Goal: Task Accomplishment & Management: Complete application form

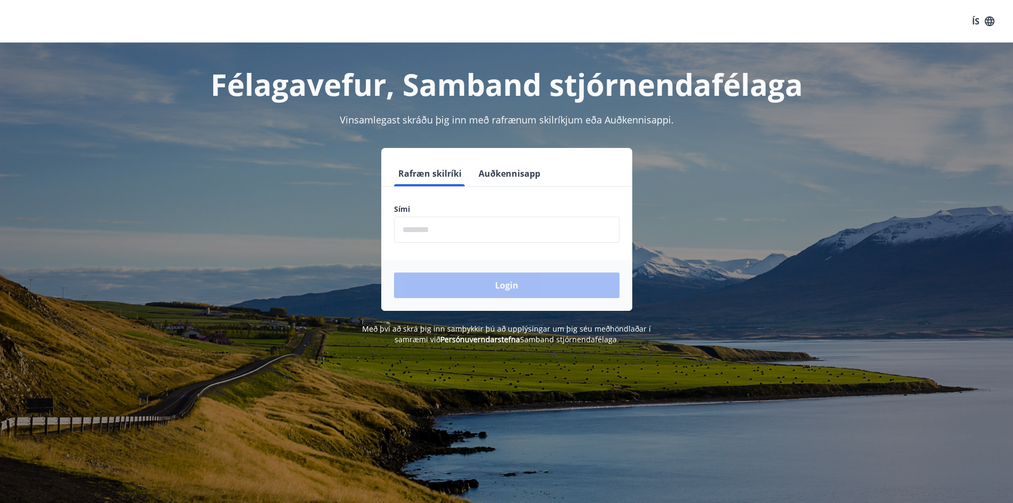
click at [461, 233] on input "phone" at bounding box center [506, 229] width 225 height 26
type input "********"
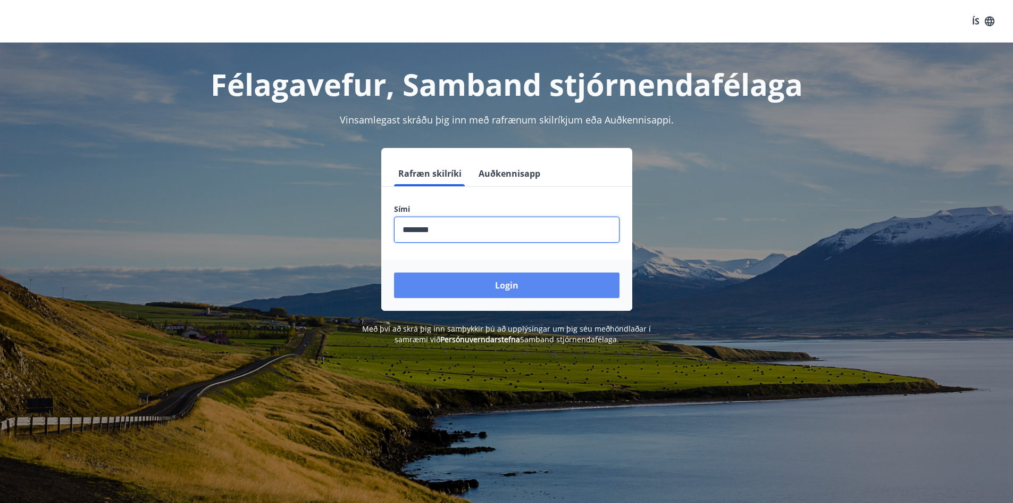
click at [495, 286] on button "Login" at bounding box center [506, 285] width 225 height 26
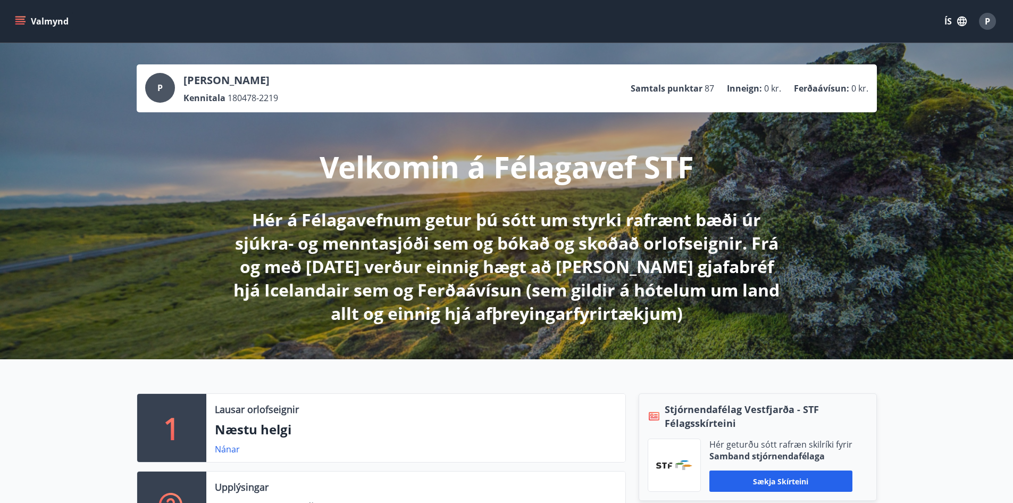
click at [24, 22] on icon "menu" at bounding box center [20, 21] width 11 height 11
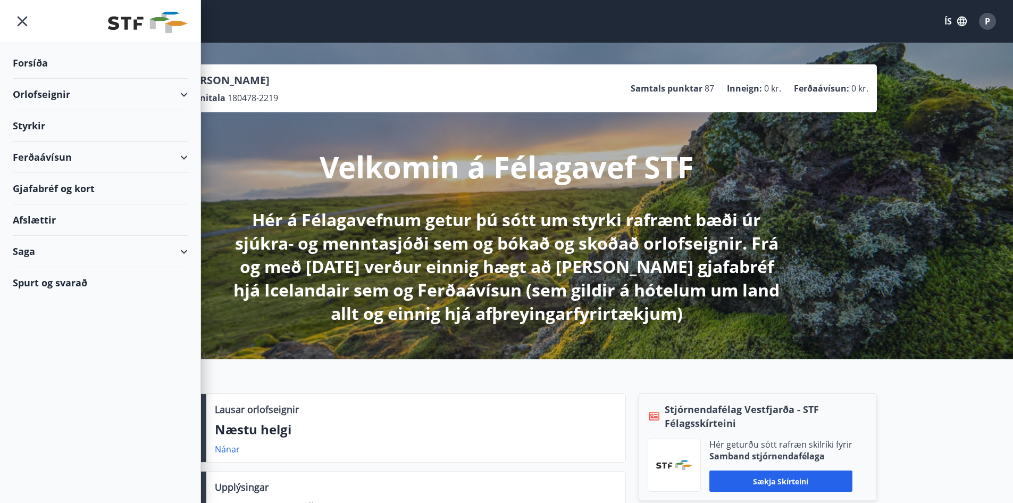
click at [34, 79] on div "Styrkir" at bounding box center [100, 62] width 175 height 31
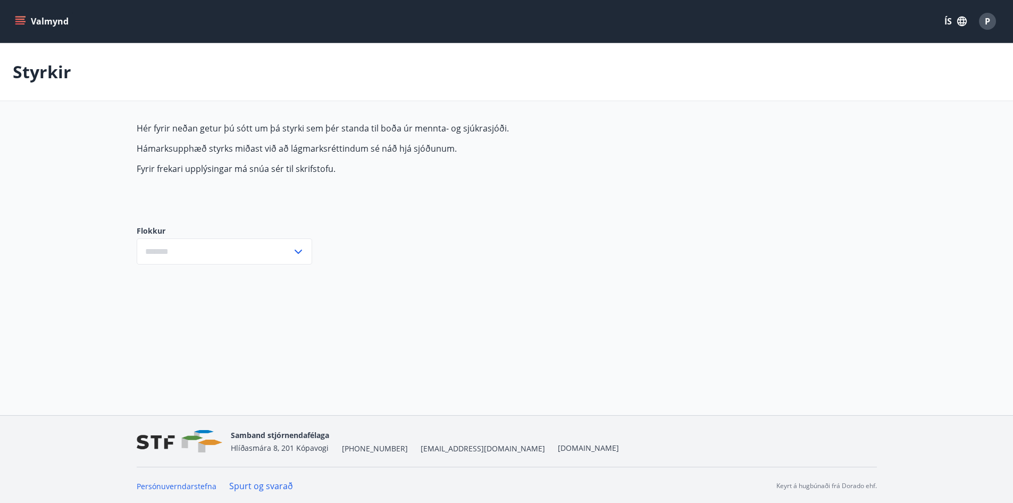
type input "***"
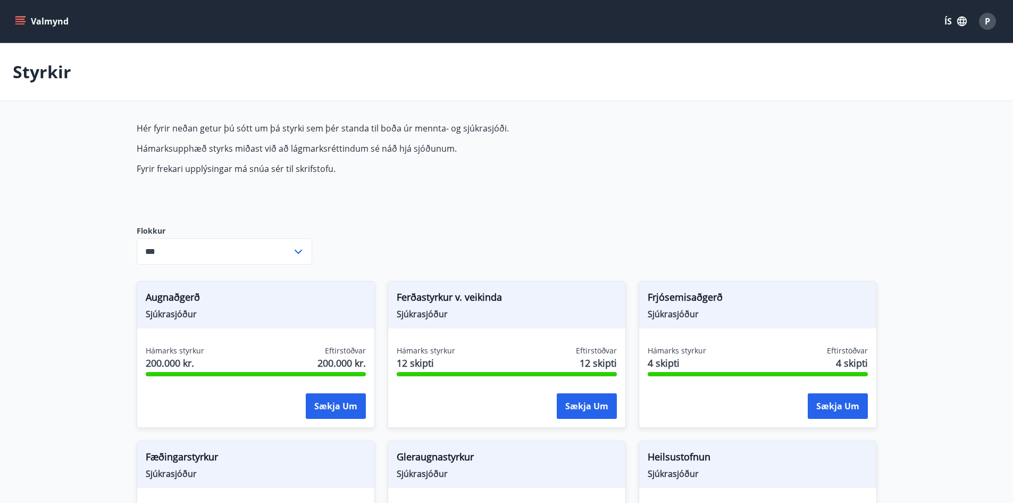
click at [298, 250] on icon at bounding box center [298, 251] width 13 height 13
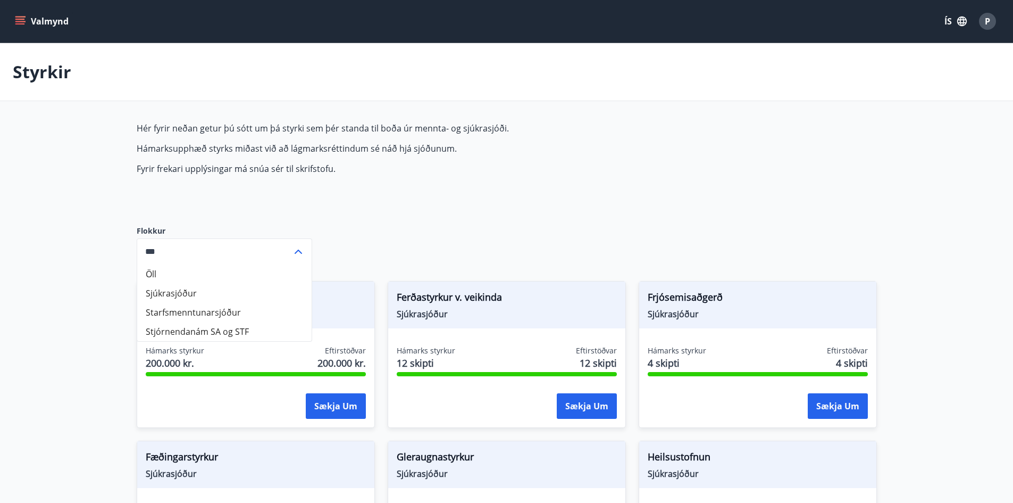
scroll to position [53, 0]
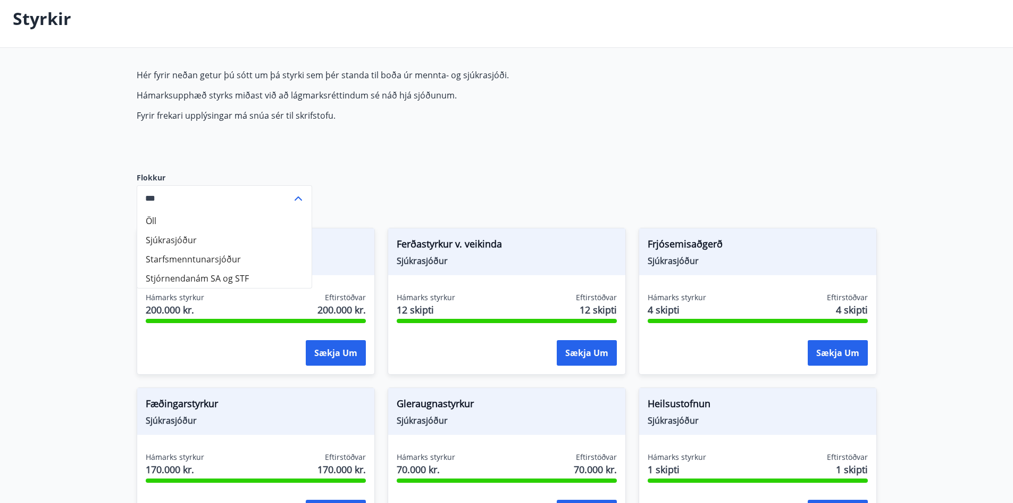
click at [554, 113] on p "Fyrir frekari upplýsingar má snúa sér til skrifstofu." at bounding box center [388, 116] width 502 height 12
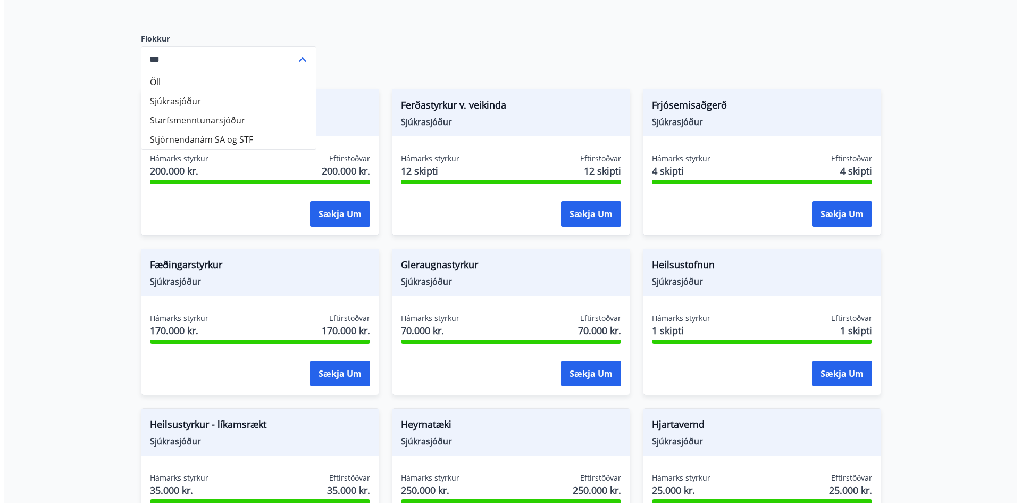
scroll to position [213, 0]
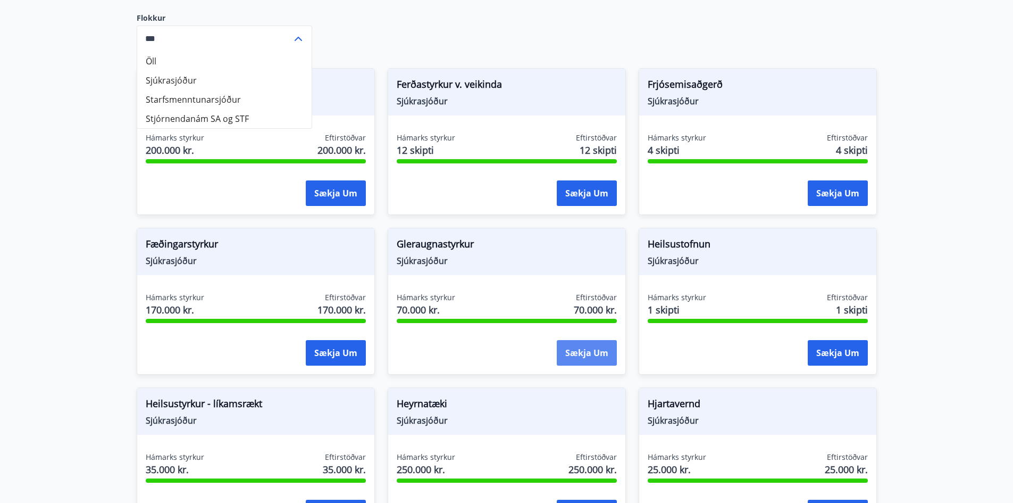
click at [587, 353] on button "Sækja um" at bounding box center [587, 353] width 60 height 26
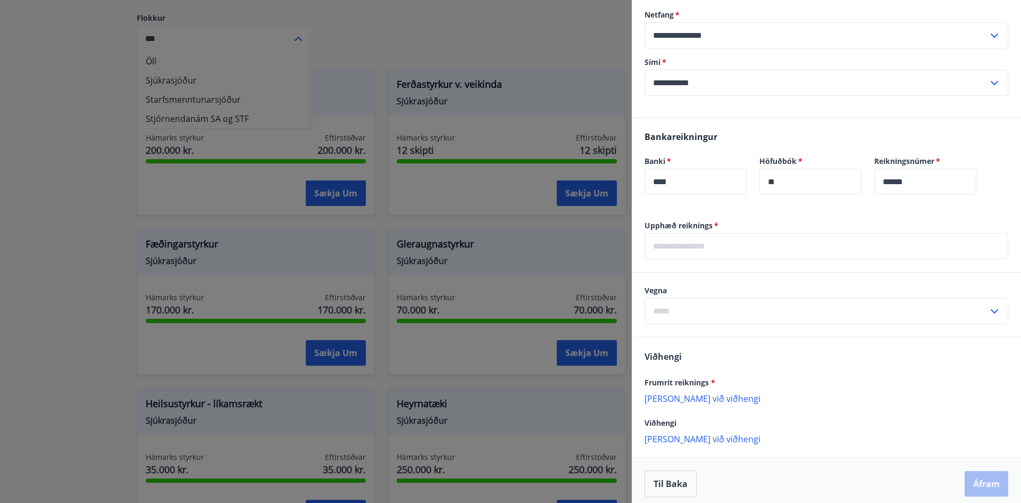
scroll to position [195, 0]
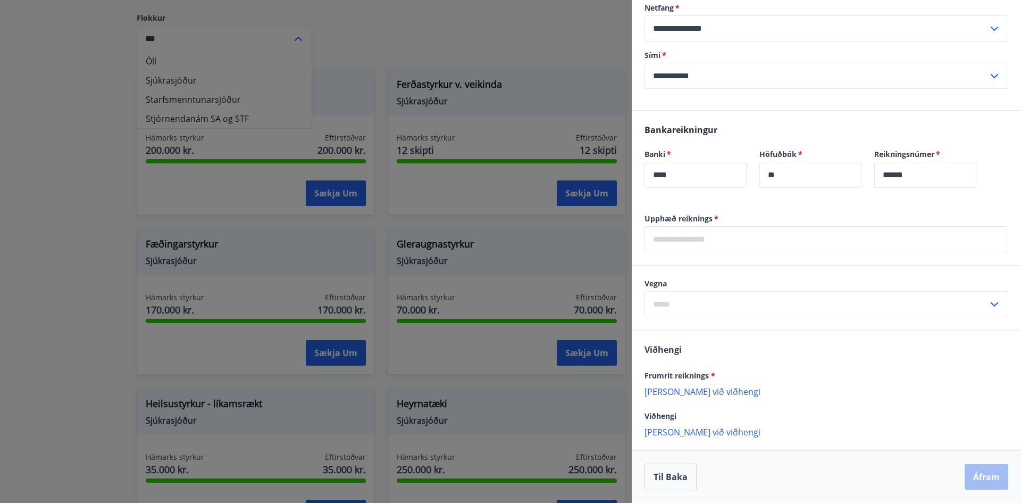
click at [754, 246] on input "text" at bounding box center [827, 239] width 364 height 26
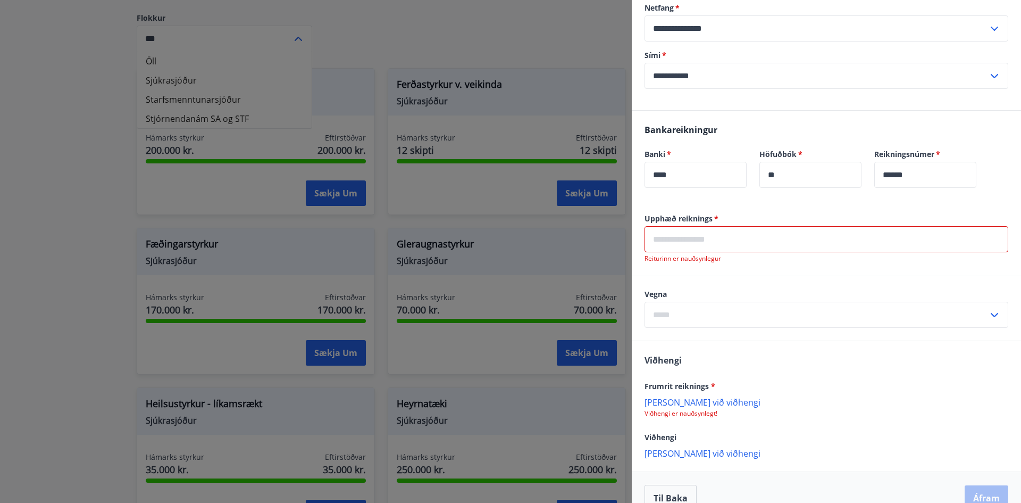
click at [710, 239] on input "text" at bounding box center [827, 239] width 364 height 26
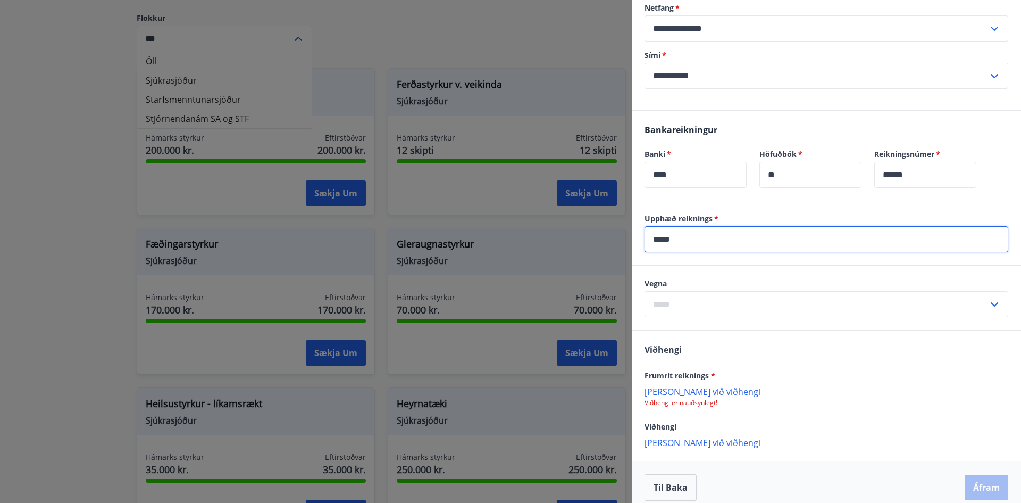
type input "*****"
click at [726, 301] on input "text" at bounding box center [817, 304] width 344 height 26
click at [691, 323] on li "Gleraugu" at bounding box center [826, 326] width 363 height 19
type input "********"
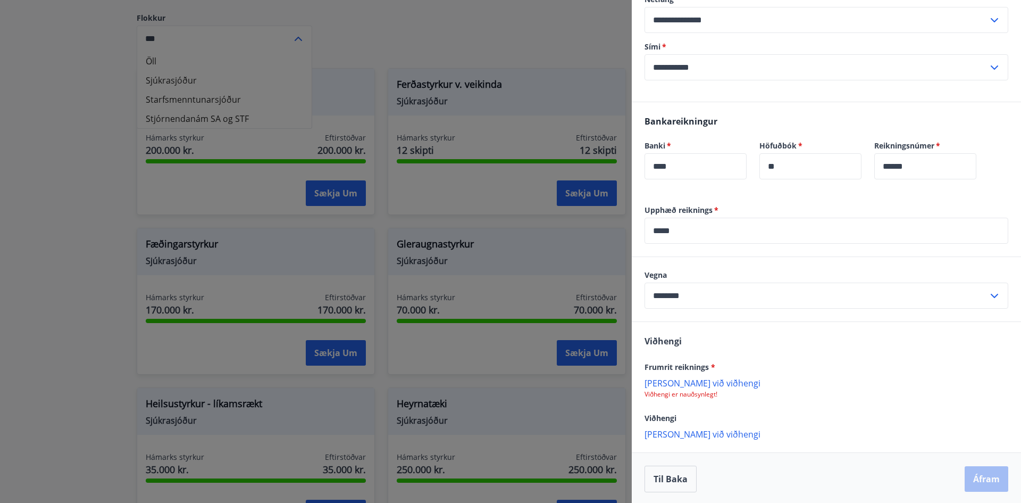
scroll to position [205, 0]
click at [704, 379] on p "Bæta við viðhengi" at bounding box center [827, 380] width 364 height 11
click at [991, 384] on icon at bounding box center [997, 386] width 13 height 13
click at [687, 385] on p "Bæta við viðhengi" at bounding box center [827, 380] width 364 height 11
click at [717, 387] on p "20250826_072014.jpg" at bounding box center [691, 386] width 85 height 13
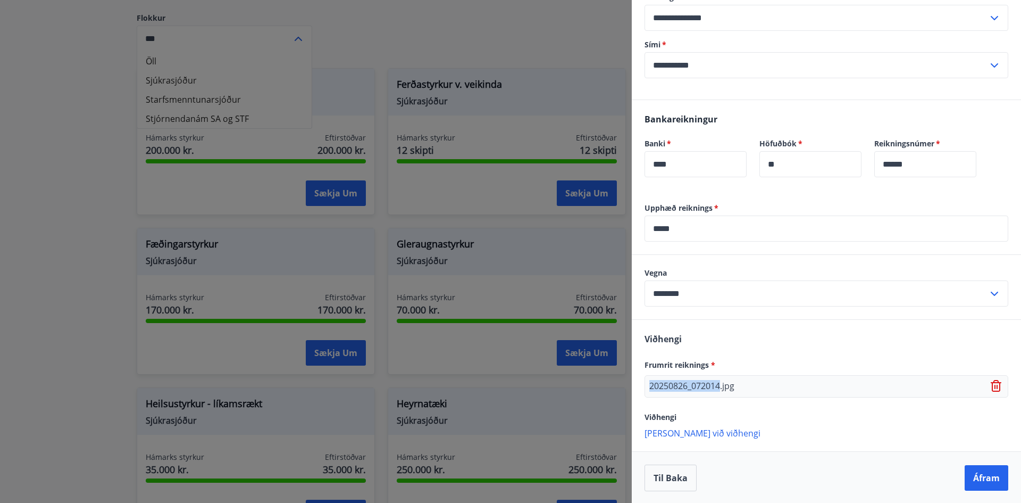
click at [717, 387] on p "20250826_072014.jpg" at bounding box center [691, 386] width 85 height 13
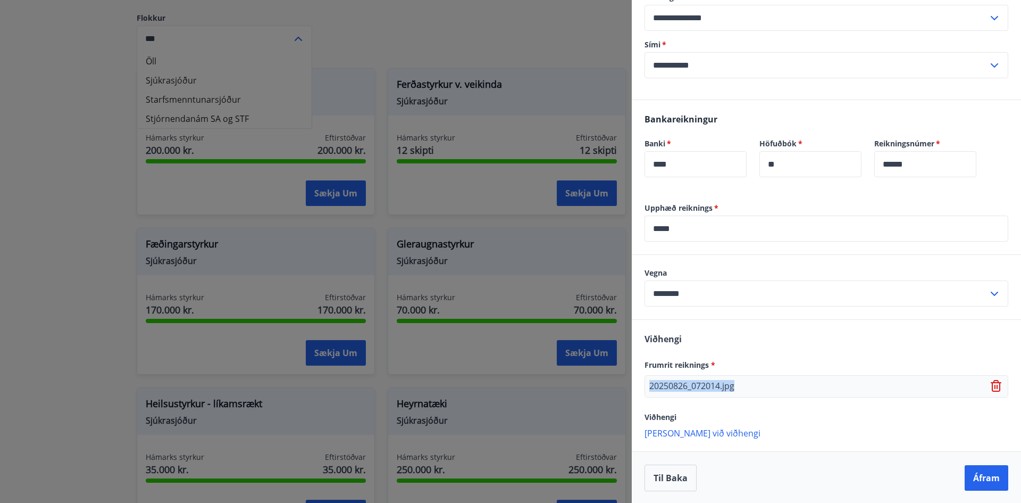
click at [717, 387] on p "20250826_072014.jpg" at bounding box center [691, 386] width 85 height 13
click at [997, 386] on icon at bounding box center [997, 386] width 1 height 4
click at [757, 367] on div "Frumrit reiknings *" at bounding box center [827, 364] width 364 height 13
click at [698, 383] on p "Bæta við viðhengi" at bounding box center [827, 380] width 364 height 11
click at [662, 420] on span "Viðhengi" at bounding box center [661, 417] width 32 height 10
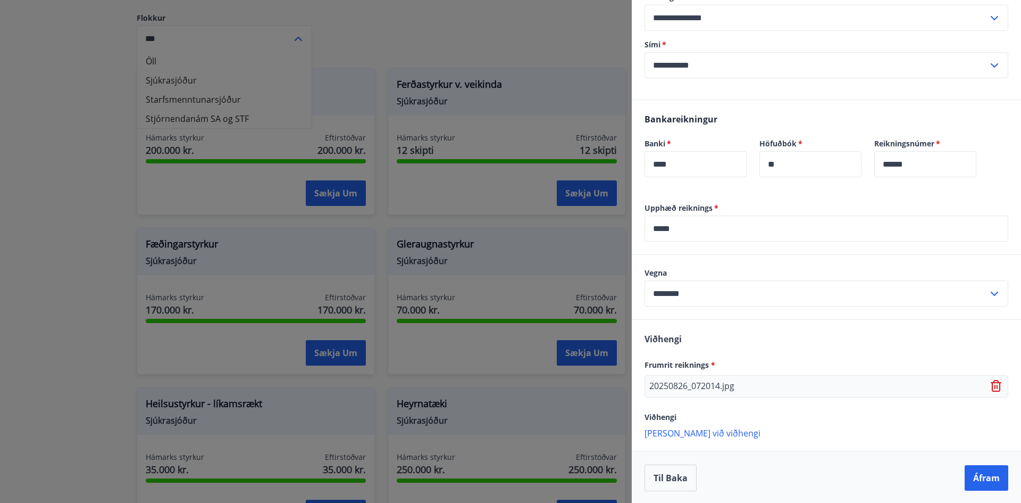
click at [673, 432] on p "Bæta við viðhengi" at bounding box center [827, 432] width 364 height 11
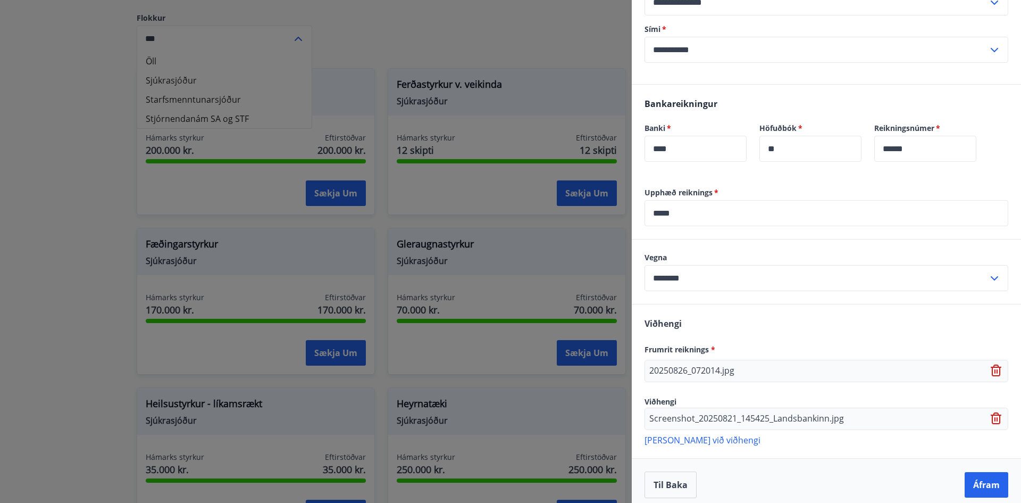
scroll to position [229, 0]
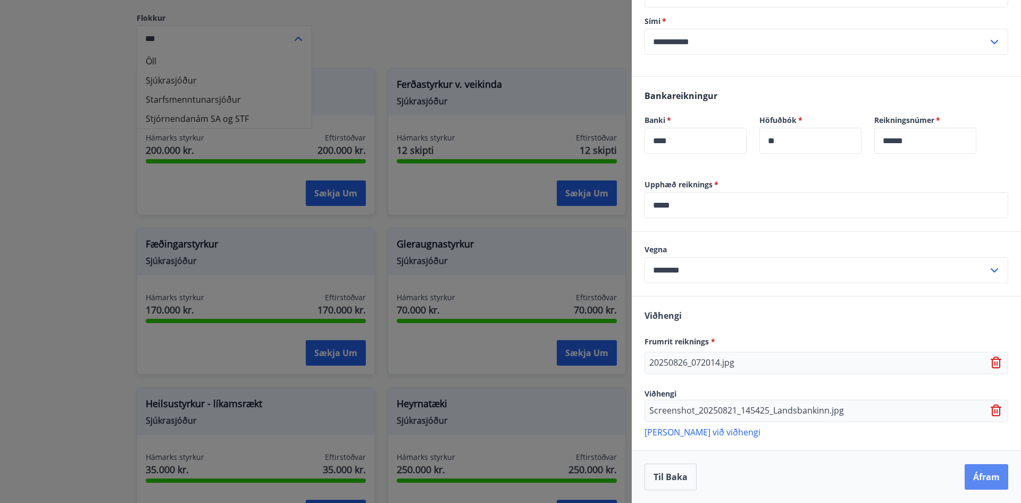
click at [980, 473] on button "Áfram" at bounding box center [987, 477] width 44 height 26
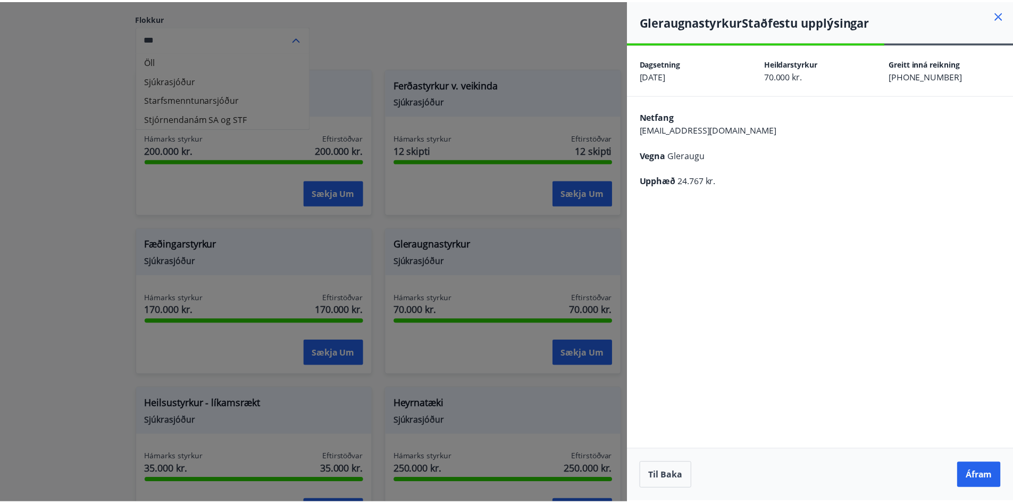
scroll to position [0, 0]
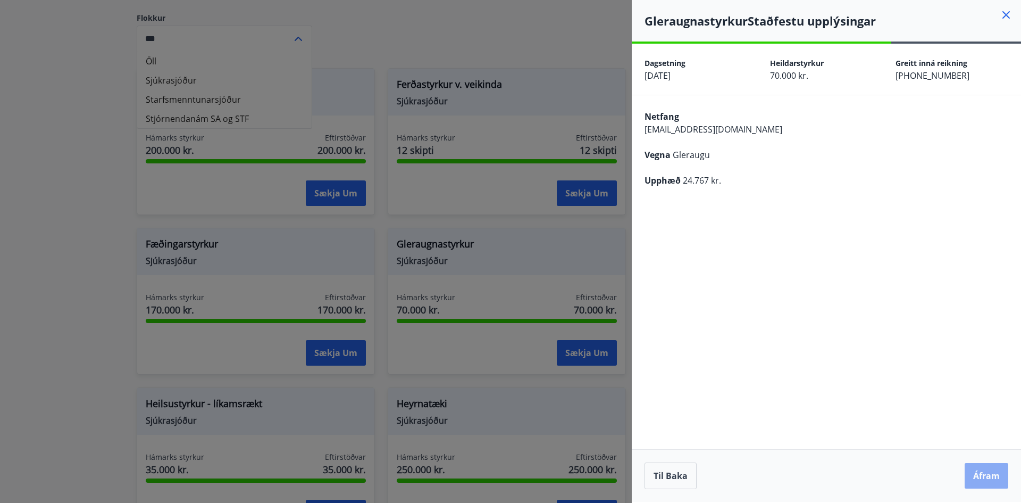
click at [985, 479] on button "Áfram" at bounding box center [987, 476] width 44 height 26
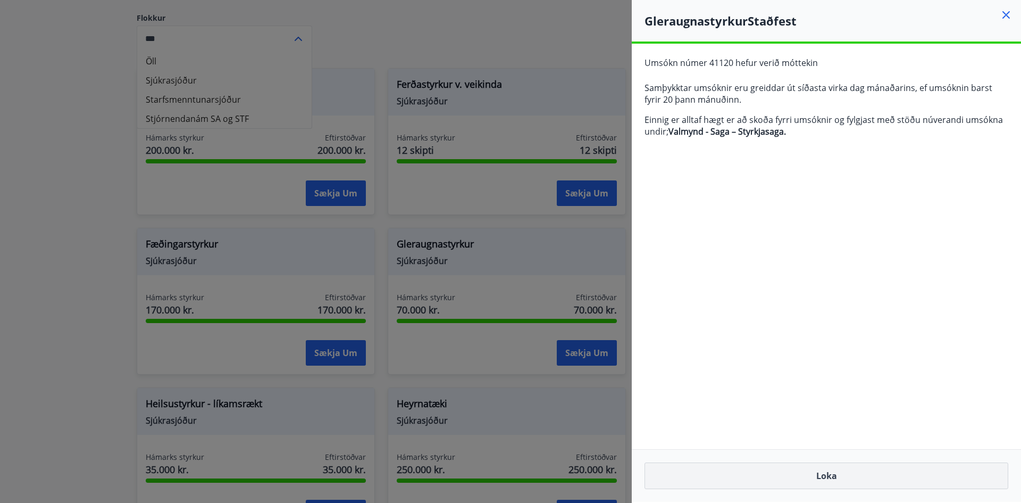
click at [838, 480] on button "Loka" at bounding box center [827, 475] width 364 height 27
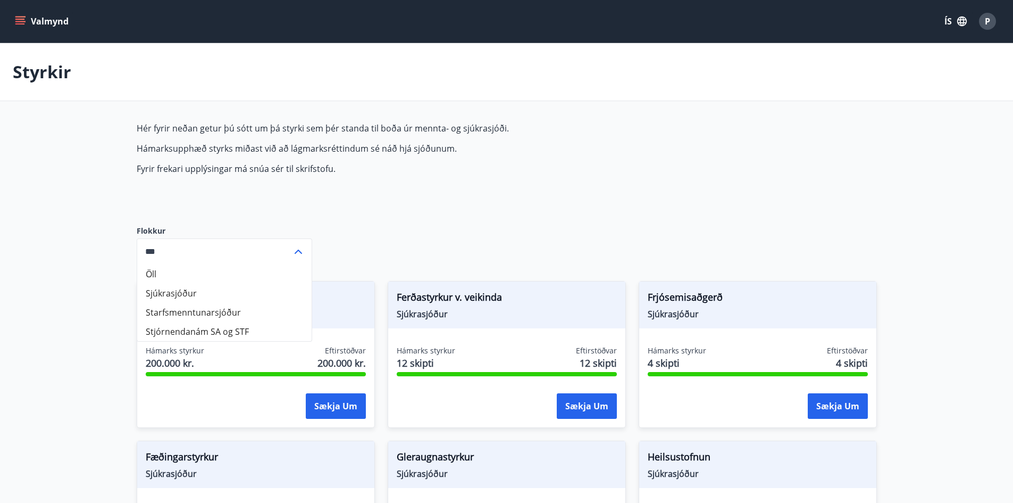
click at [17, 15] on button "Valmynd" at bounding box center [43, 21] width 60 height 19
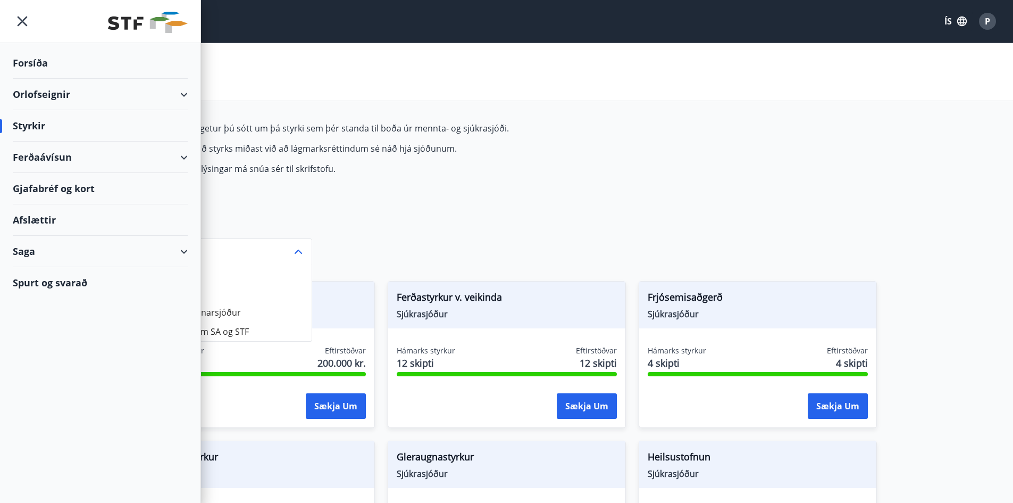
click at [186, 250] on div "Saga" at bounding box center [100, 251] width 175 height 31
click at [62, 390] on div "Styrkjasaga" at bounding box center [100, 390] width 158 height 22
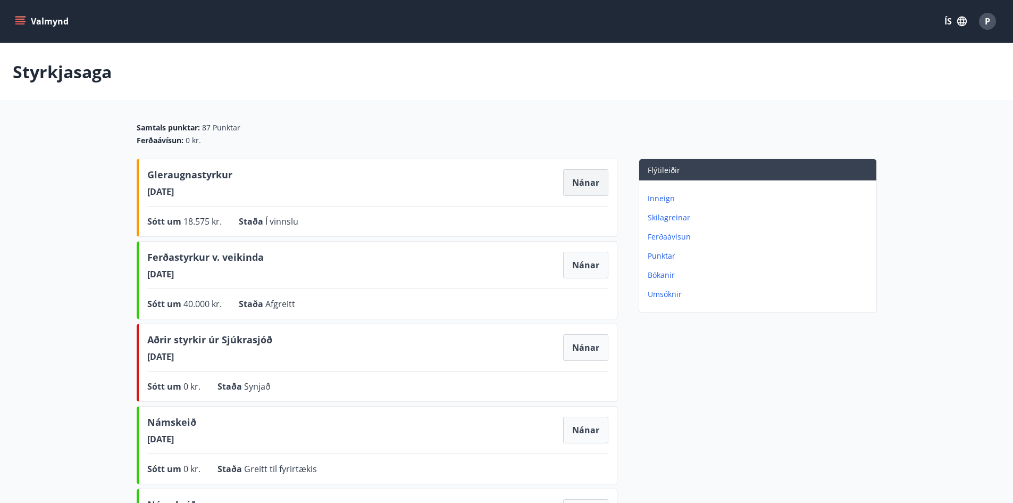
click at [597, 181] on button "Nánar" at bounding box center [585, 182] width 45 height 27
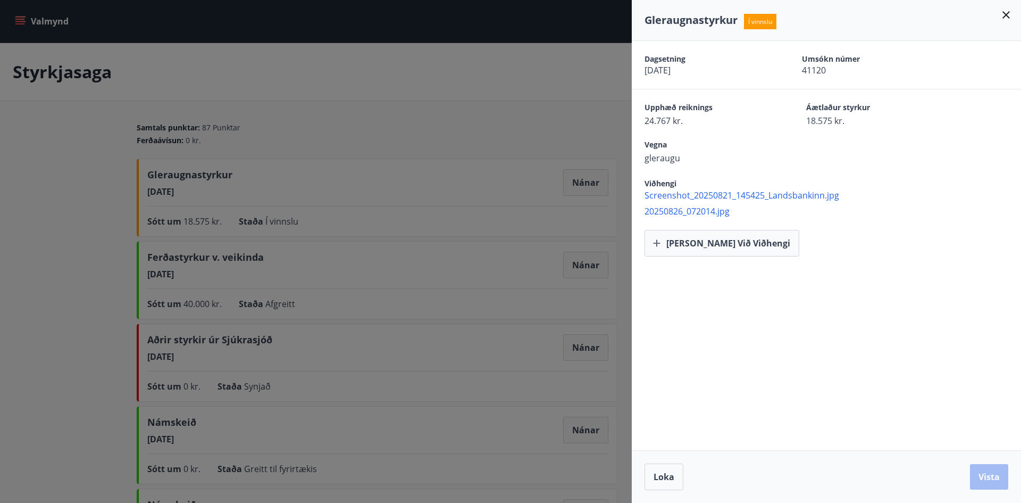
click at [687, 197] on span "Screenshot_20250821_145425_Landsbankinn.jpg" at bounding box center [833, 195] width 377 height 12
click at [1005, 18] on icon at bounding box center [1006, 15] width 13 height 13
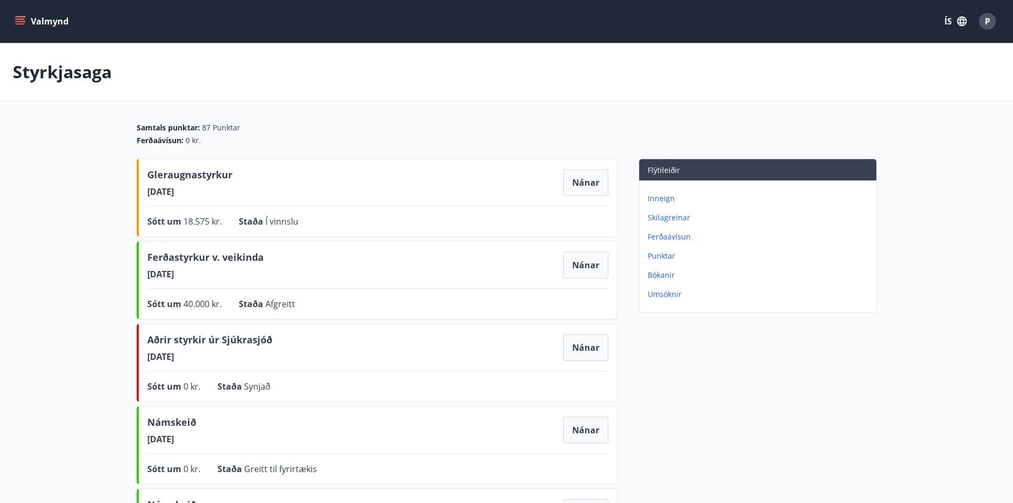
click at [646, 196] on div "Inneign Skilagreinar Ferðaávísun Punktar Bókanir Umsóknir" at bounding box center [757, 241] width 237 height 123
click at [658, 196] on p "Inneign" at bounding box center [760, 198] width 224 height 11
click at [34, 19] on button "Valmynd" at bounding box center [43, 21] width 60 height 19
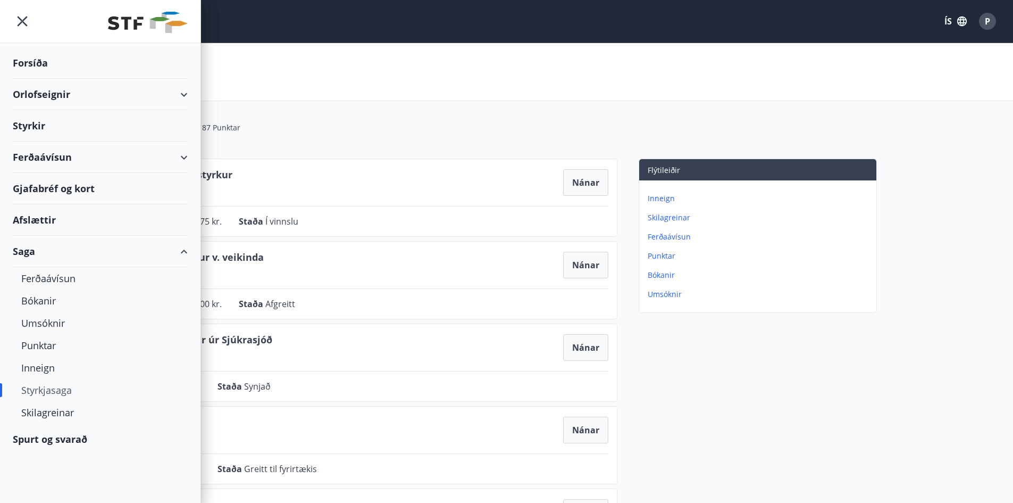
click at [34, 19] on div at bounding box center [100, 21] width 200 height 43
click at [980, 20] on div "P" at bounding box center [987, 21] width 17 height 17
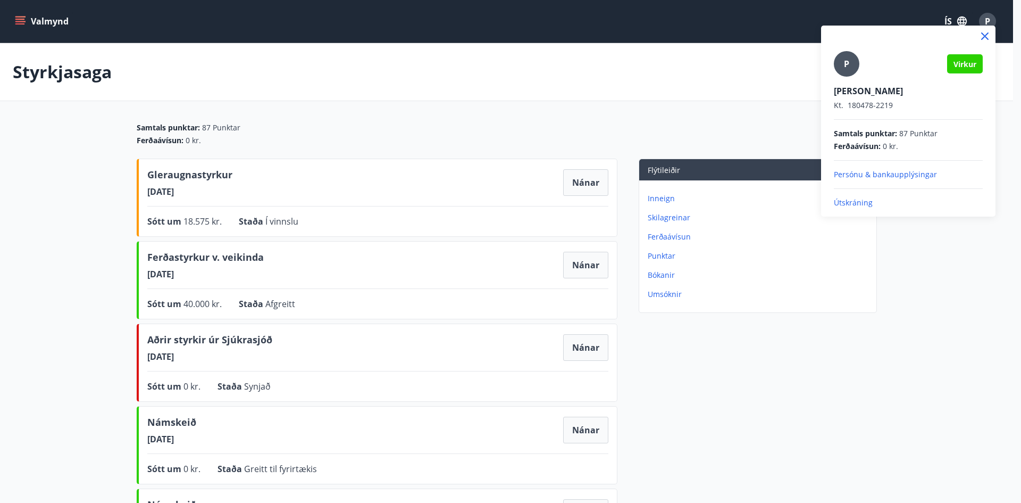
click at [533, 204] on div at bounding box center [510, 251] width 1021 height 503
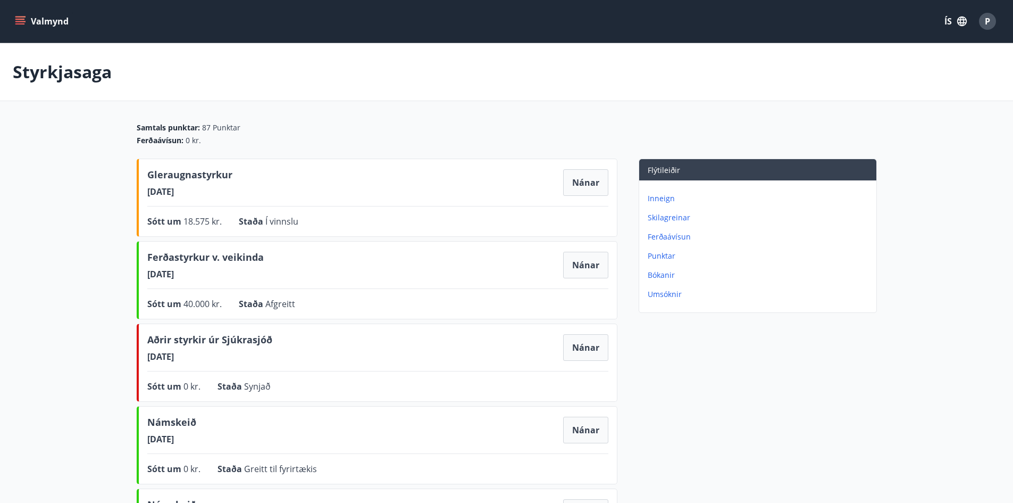
click at [224, 174] on span "Gleraugnastyrkur" at bounding box center [189, 177] width 85 height 18
click at [576, 182] on button "Nánar" at bounding box center [585, 182] width 45 height 27
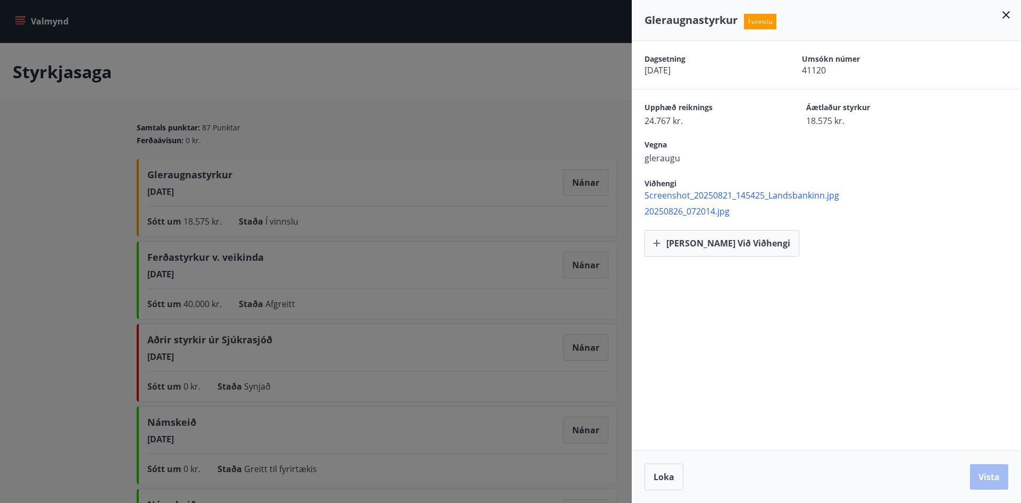
click at [749, 194] on span "Screenshot_20250821_145425_Landsbankinn.jpg" at bounding box center [833, 195] width 377 height 12
click at [1007, 16] on icon at bounding box center [1005, 14] width 7 height 7
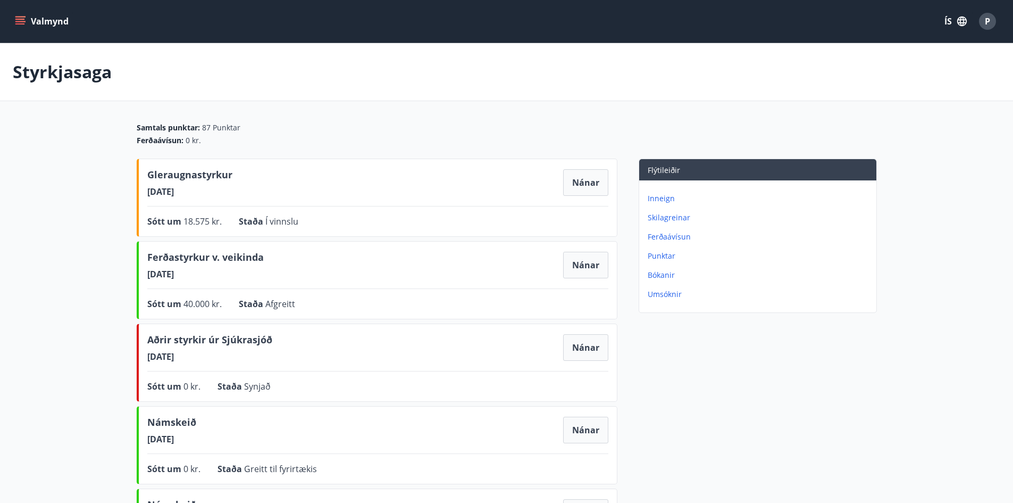
click at [23, 17] on icon "menu" at bounding box center [21, 16] width 12 height 1
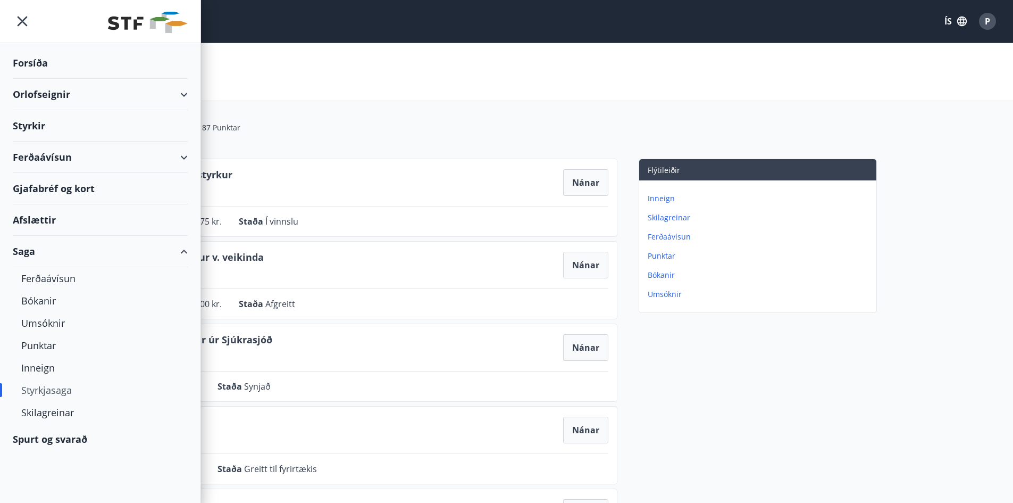
click at [428, 59] on div "Styrkjasaga" at bounding box center [506, 72] width 1013 height 58
